Goal: Transaction & Acquisition: Purchase product/service

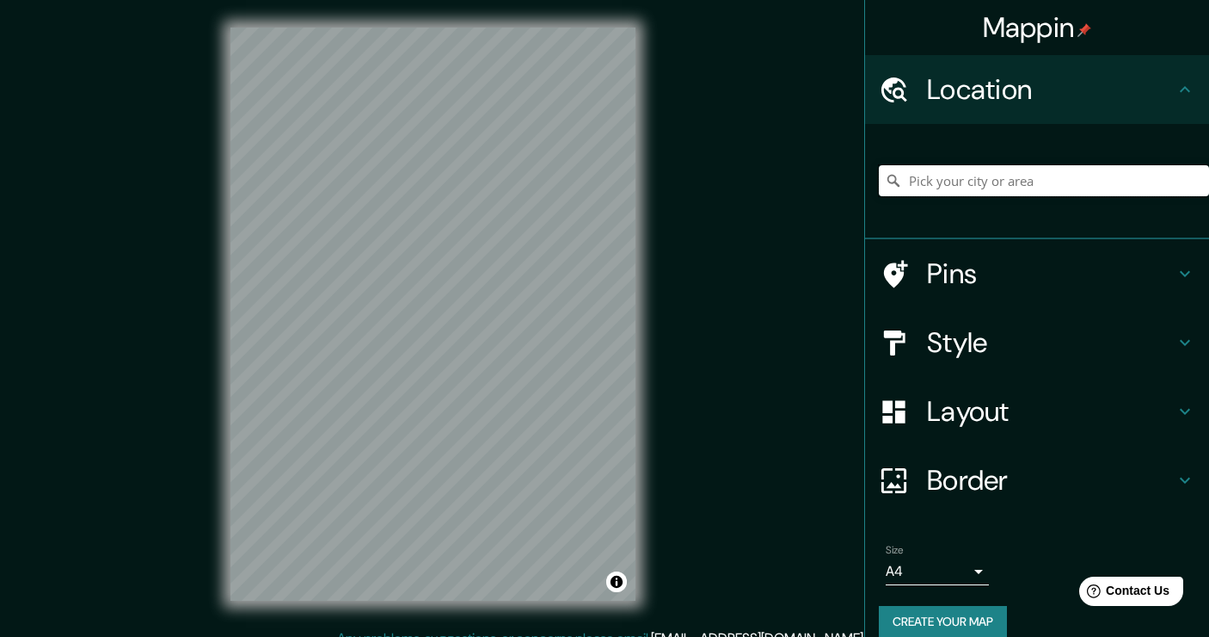
click at [929, 184] on input "Pick your city or area" at bounding box center [1044, 180] width 330 height 31
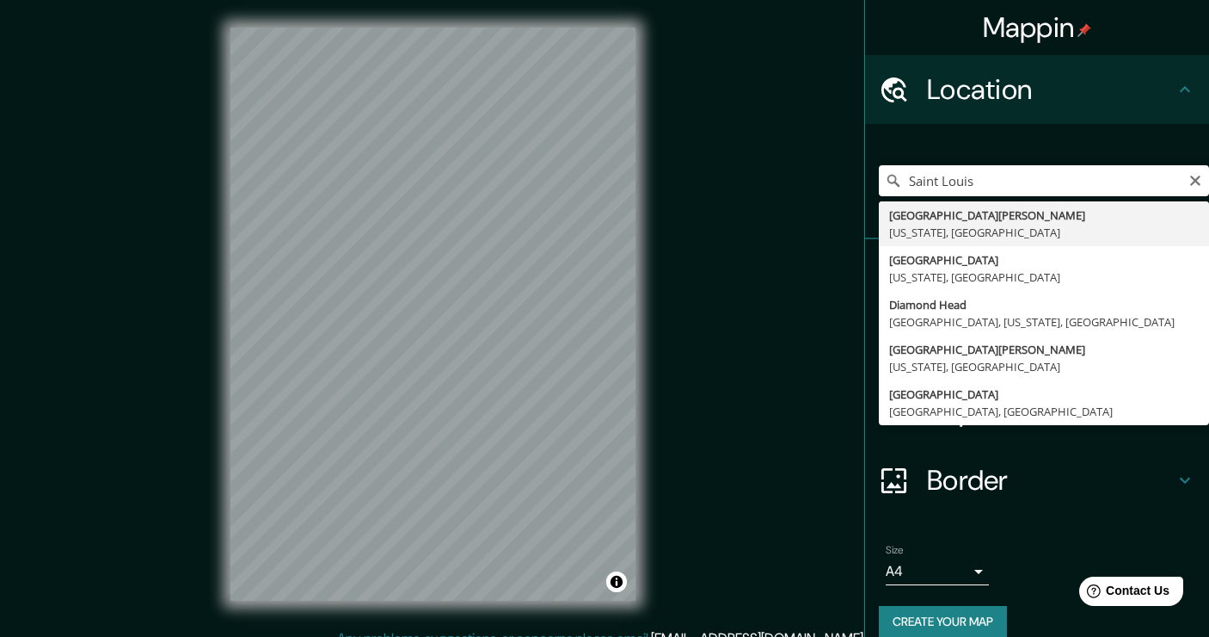
type input "[GEOGRAPHIC_DATA], [US_STATE], [GEOGRAPHIC_DATA]"
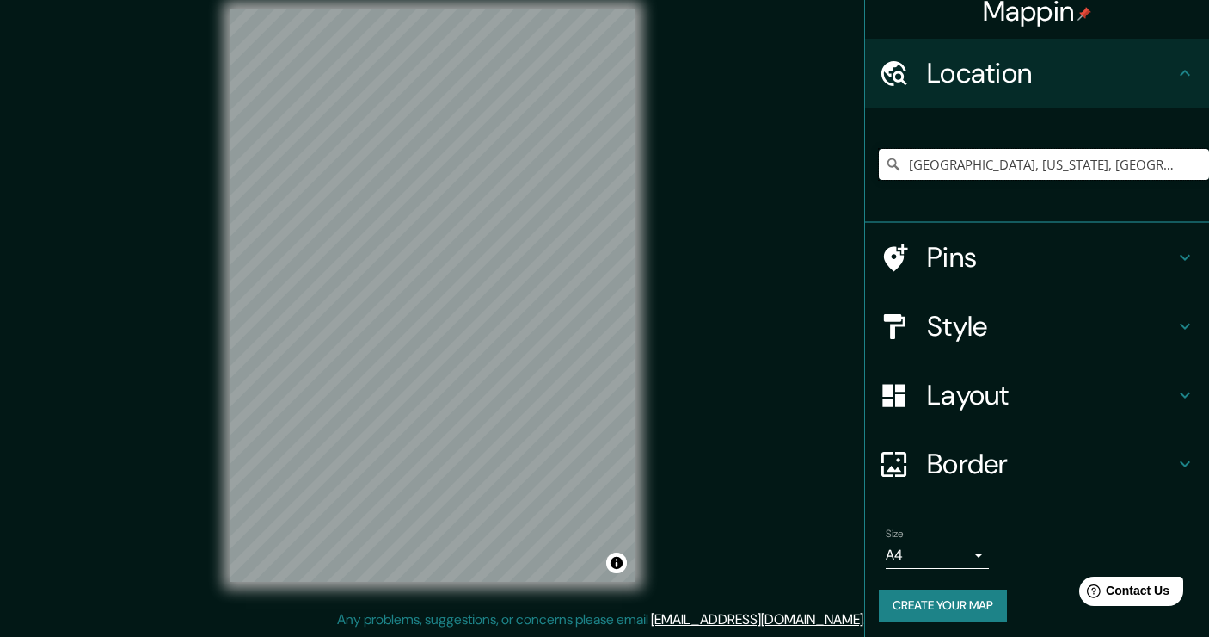
scroll to position [19, 0]
click at [1185, 323] on icon at bounding box center [1185, 326] width 21 height 21
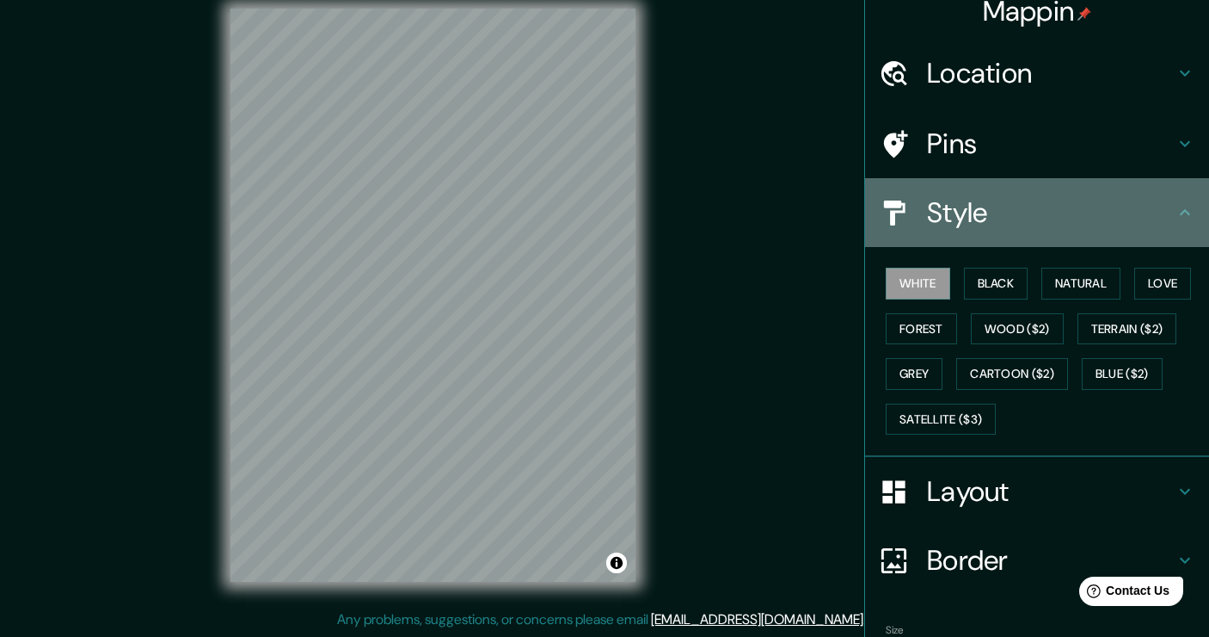
click at [1133, 234] on div "Style" at bounding box center [1037, 212] width 344 height 69
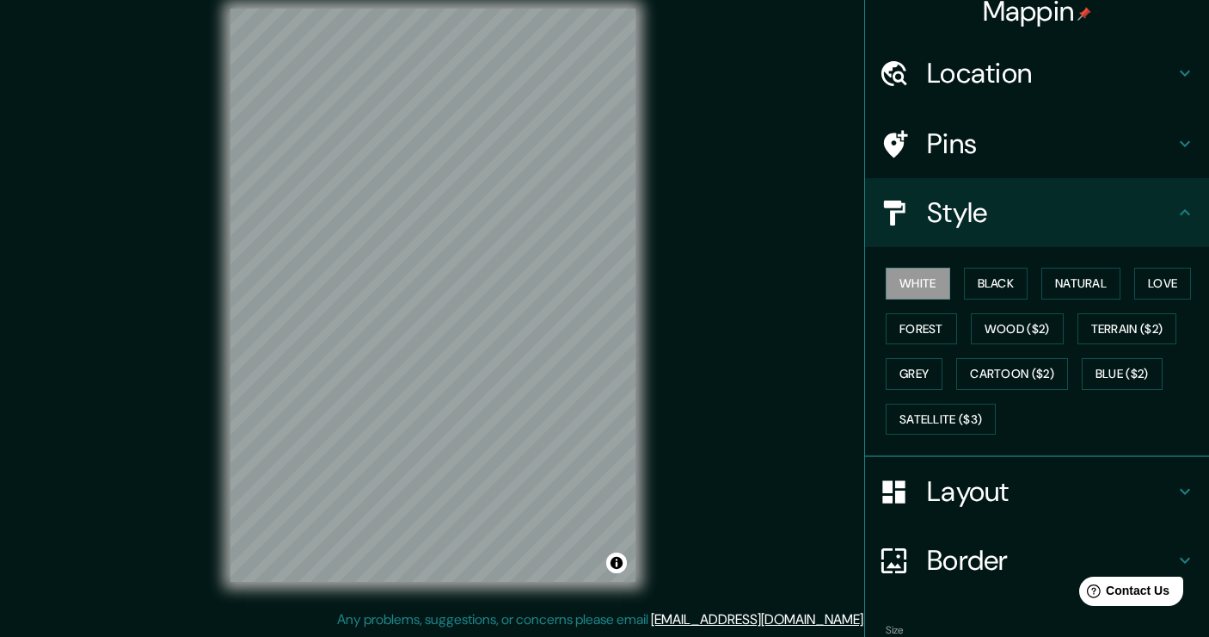
click at [1190, 208] on icon at bounding box center [1185, 212] width 21 height 21
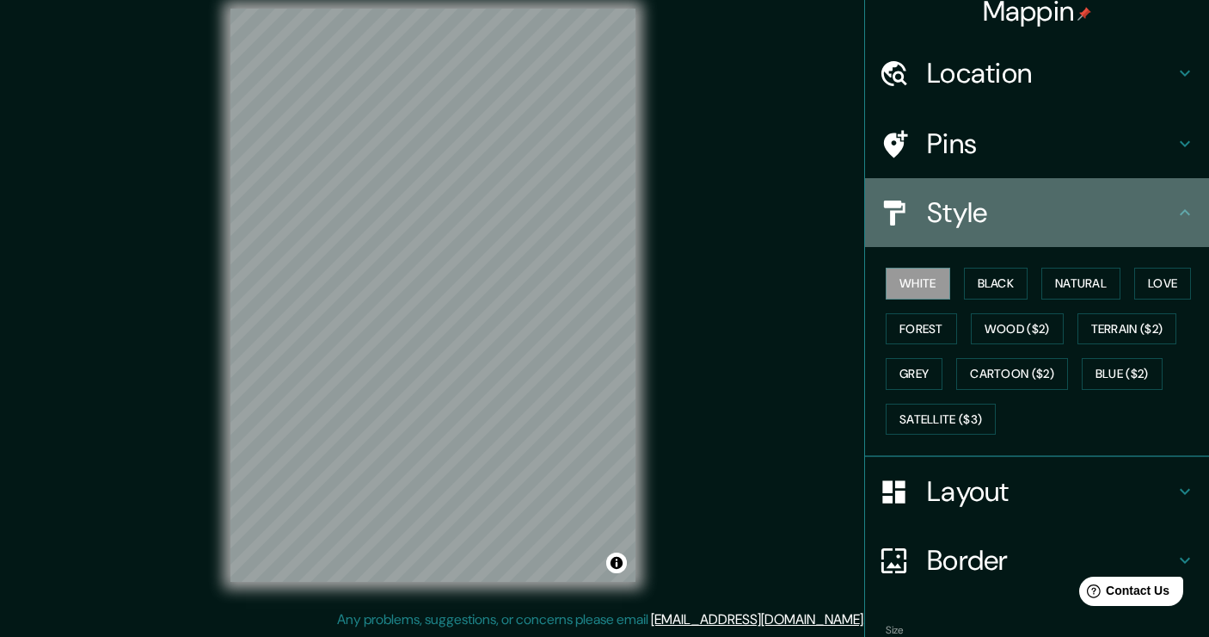
click at [1185, 209] on icon at bounding box center [1185, 212] width 10 height 6
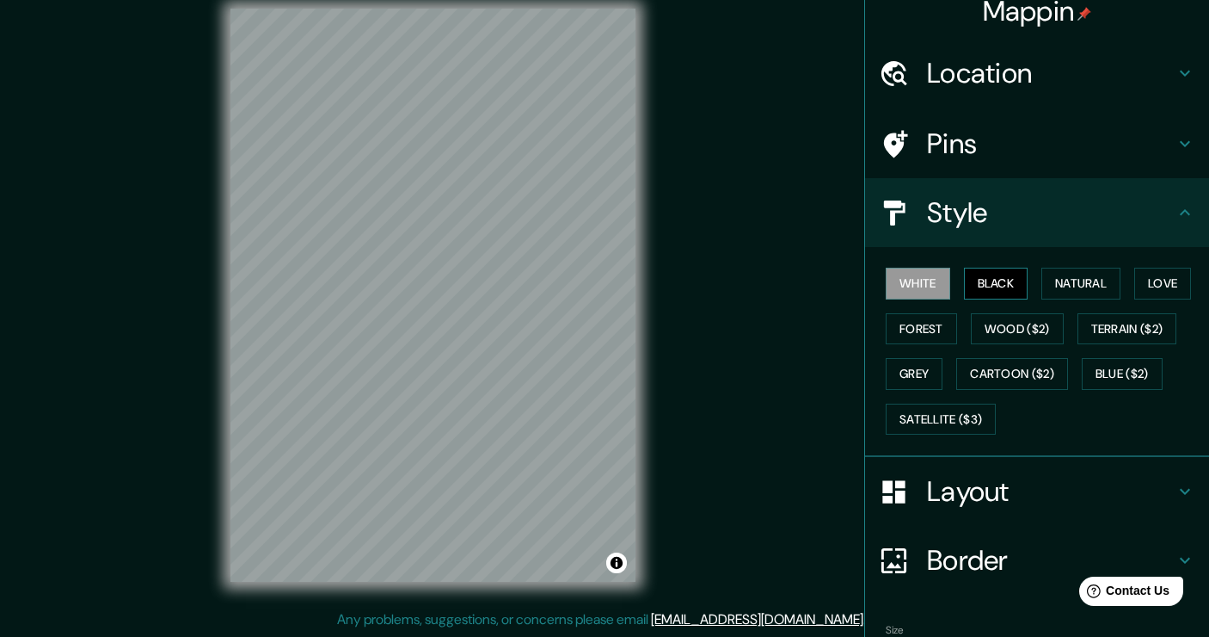
click at [1000, 280] on button "Black" at bounding box center [996, 284] width 65 height 32
click at [1080, 272] on button "Natural" at bounding box center [1081, 284] width 79 height 32
click at [1190, 72] on icon at bounding box center [1185, 74] width 10 height 6
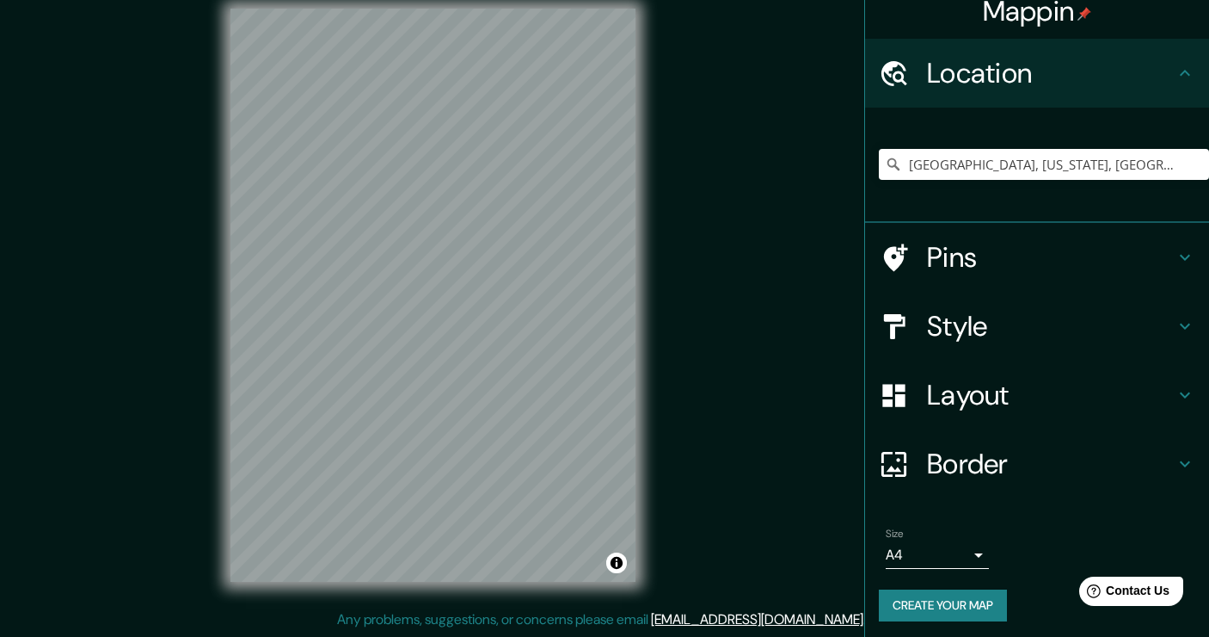
click at [928, 598] on button "Create your map" at bounding box center [943, 605] width 128 height 32
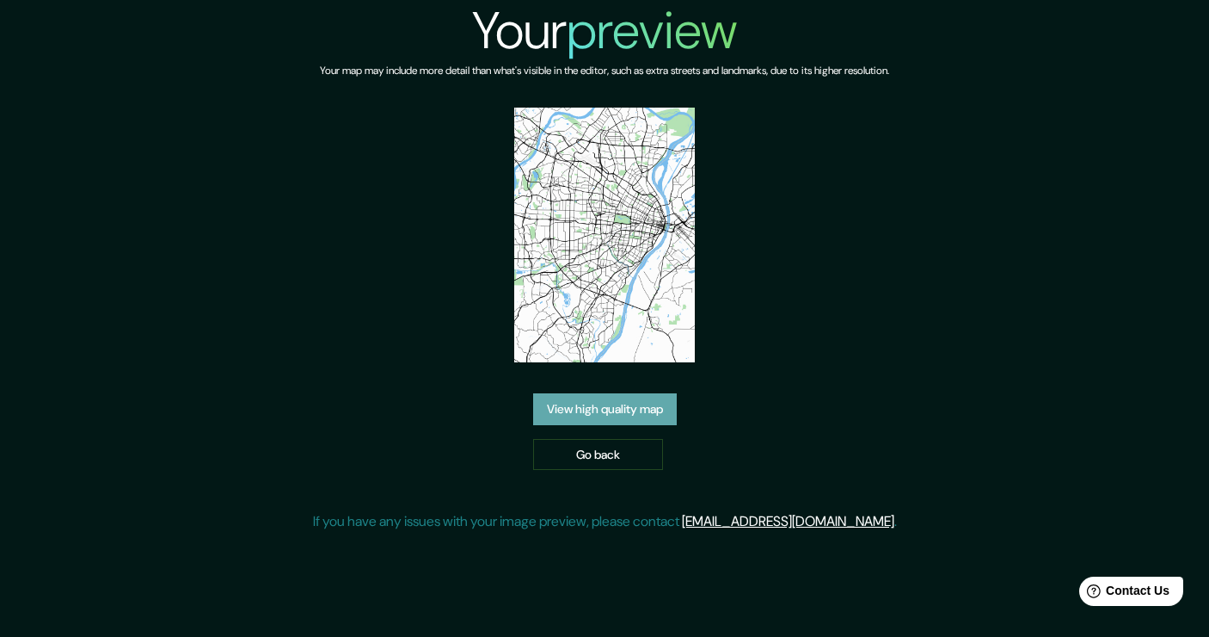
click at [632, 412] on link "View high quality map" at bounding box center [605, 409] width 144 height 32
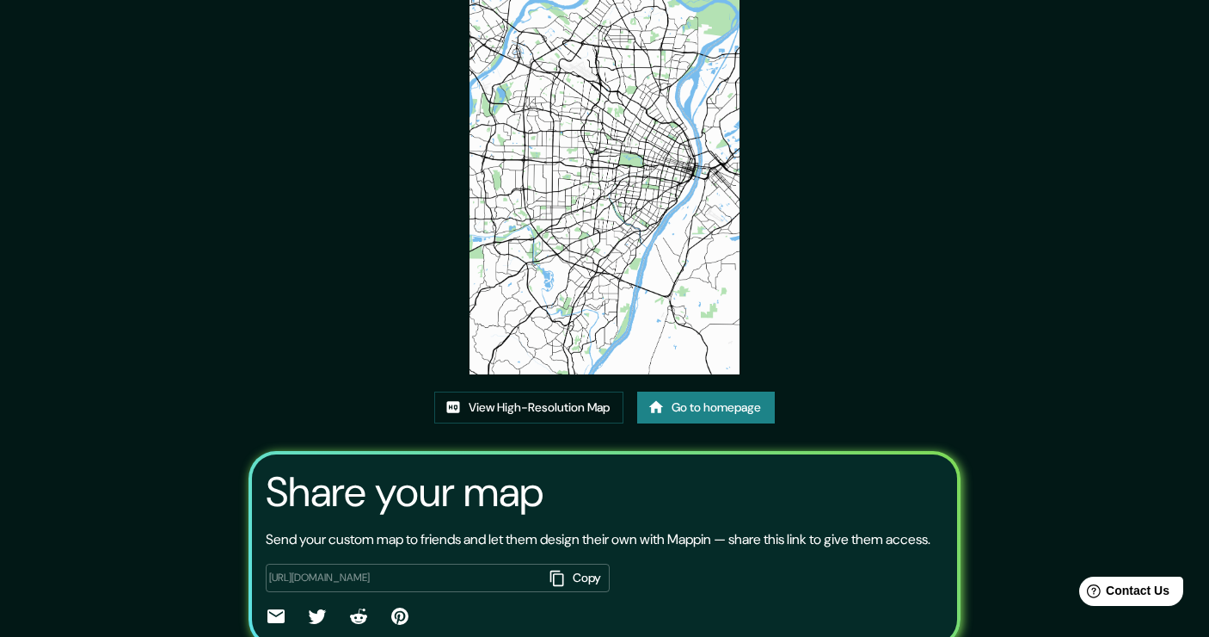
scroll to position [71, 0]
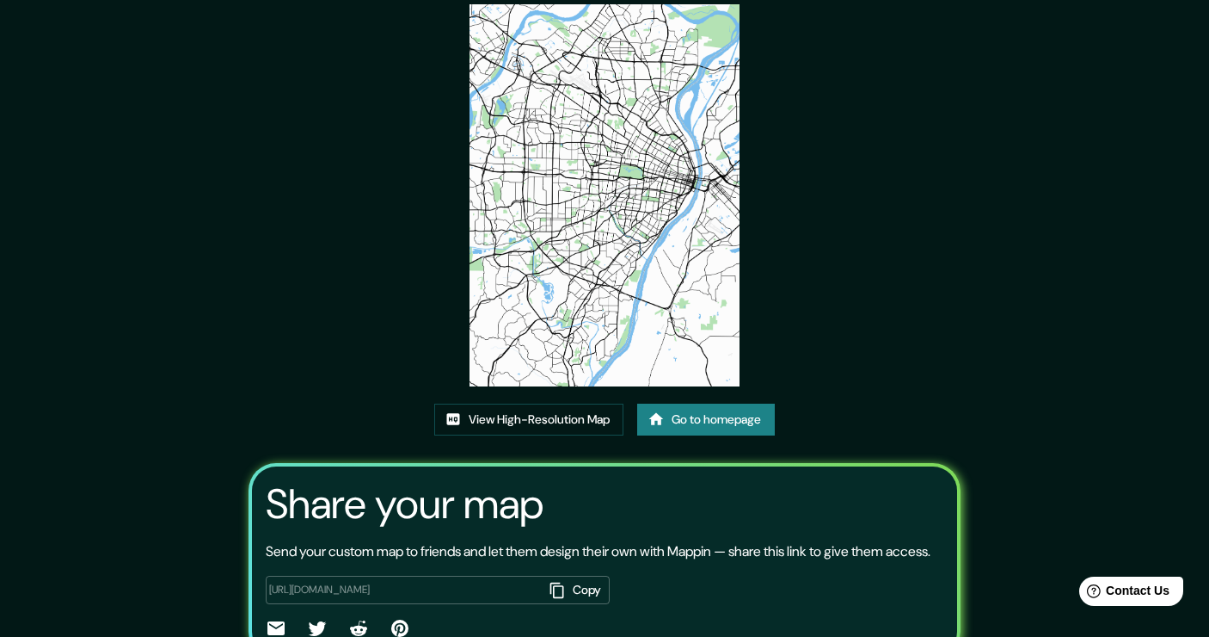
click at [610, 185] on img at bounding box center [605, 195] width 270 height 382
click at [517, 417] on link "View High-Resolution Map" at bounding box center [528, 419] width 189 height 32
